Goal: Task Accomplishment & Management: Use online tool/utility

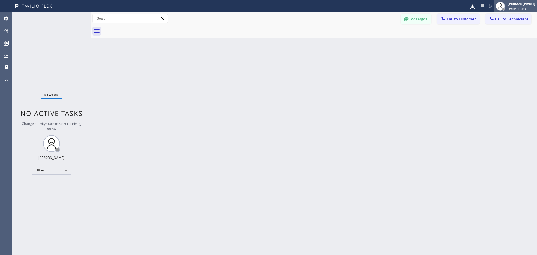
click at [515, 6] on div "[PERSON_NAME] Offline | 51:36" at bounding box center [521, 6] width 30 height 10
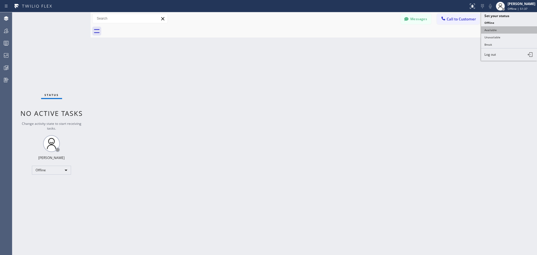
click at [513, 26] on button "Available" at bounding box center [509, 29] width 56 height 7
